Goal: Task Accomplishment & Management: Manage account settings

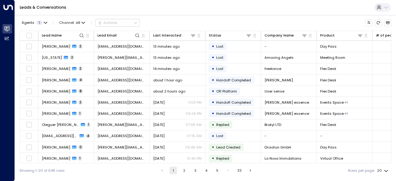
click at [192, 19] on div "Agents 1 Channel: All Actions" at bounding box center [205, 22] width 372 height 11
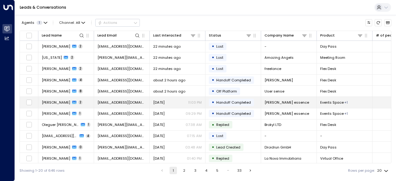
click at [67, 101] on span "[PERSON_NAME]" at bounding box center [56, 102] width 28 height 5
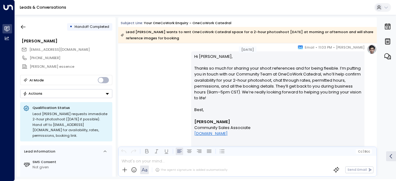
scroll to position [194, 0]
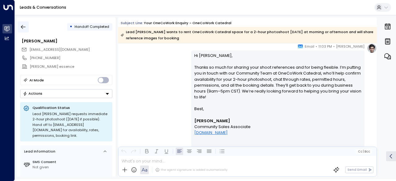
click at [22, 27] on icon "button" at bounding box center [23, 27] width 6 height 6
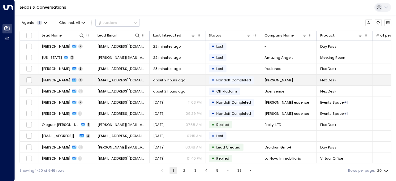
click at [54, 81] on span "[PERSON_NAME]" at bounding box center [56, 80] width 28 height 5
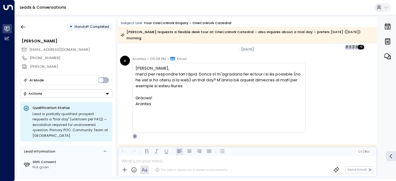
scroll to position [270, 0]
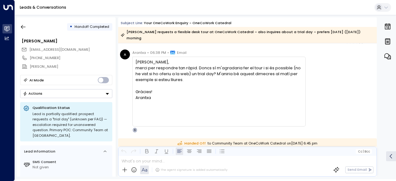
click at [188, 95] on div "Arantxa" at bounding box center [219, 98] width 167 height 6
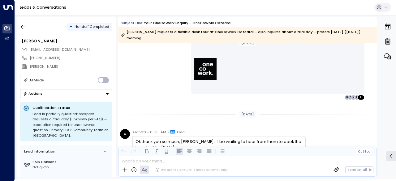
scroll to position [520, 0]
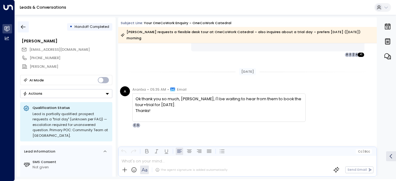
click at [27, 27] on button "button" at bounding box center [23, 26] width 11 height 11
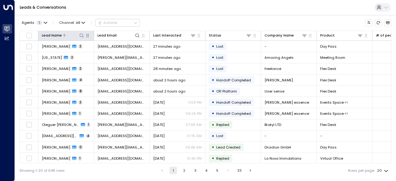
click at [83, 37] on icon at bounding box center [81, 35] width 5 height 5
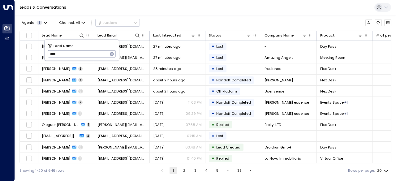
type input "*****"
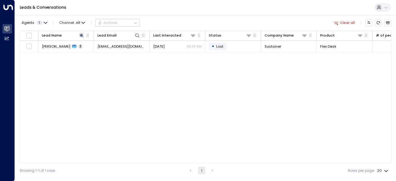
click at [88, 88] on div "Lead Name Lead Email Last Interacted Status Company Name Product # of people AI…" at bounding box center [205, 97] width 372 height 133
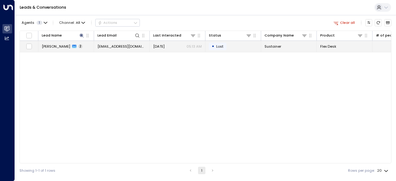
click at [53, 46] on span "[PERSON_NAME]" at bounding box center [56, 46] width 28 height 5
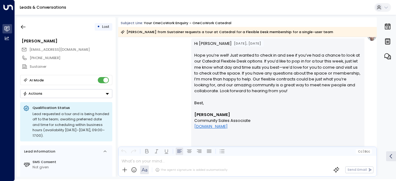
scroll to position [362, 0]
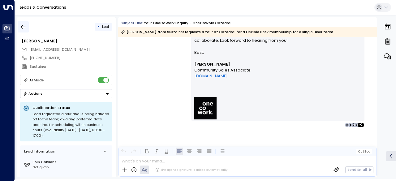
click at [23, 28] on icon "button" at bounding box center [23, 27] width 6 height 6
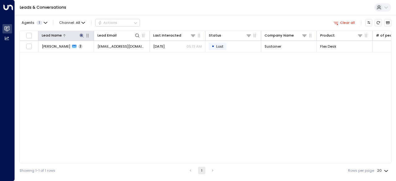
click at [80, 37] on icon at bounding box center [81, 35] width 5 height 5
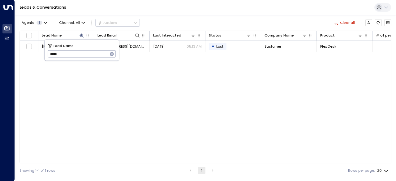
click at [76, 56] on input "*****" at bounding box center [78, 54] width 60 height 10
type input "******"
click at [83, 88] on div "Lead Name Lead Email Last Interacted Status Company Name Product # of people AI…" at bounding box center [205, 97] width 372 height 133
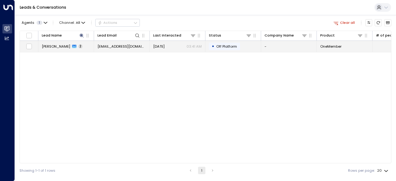
click at [53, 46] on span "[PERSON_NAME]" at bounding box center [56, 46] width 28 height 5
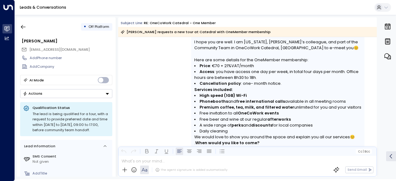
scroll to position [571, 0]
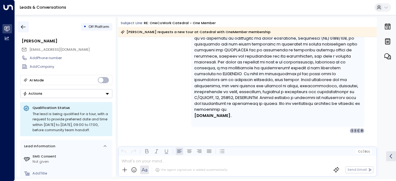
click at [25, 26] on icon "button" at bounding box center [23, 27] width 6 height 6
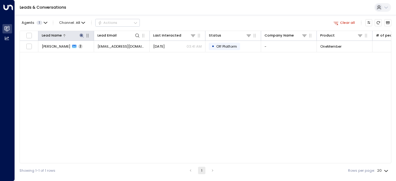
click at [82, 36] on icon at bounding box center [82, 35] width 4 height 4
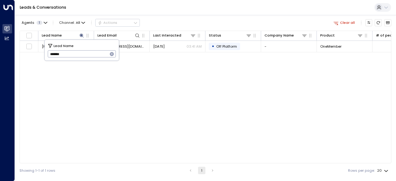
click at [75, 56] on input "******" at bounding box center [78, 54] width 60 height 10
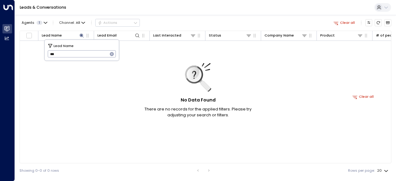
type input "****"
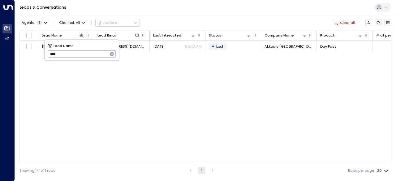
click at [68, 88] on div "Lead Name Lead Email Last Interacted Status Company Name Product # of people AI…" at bounding box center [205, 97] width 372 height 133
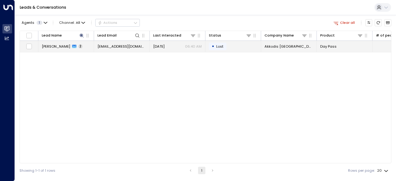
click at [54, 46] on span "[PERSON_NAME]" at bounding box center [56, 46] width 28 height 5
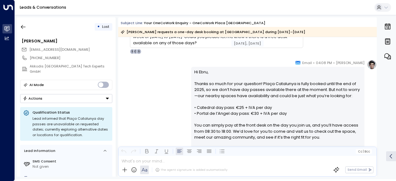
scroll to position [94, 0]
